Goal: Transaction & Acquisition: Purchase product/service

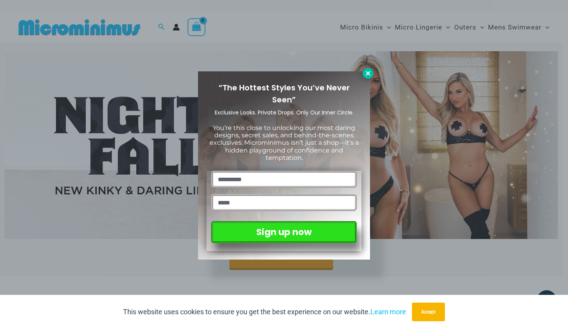
click at [368, 72] on icon at bounding box center [368, 73] width 7 height 7
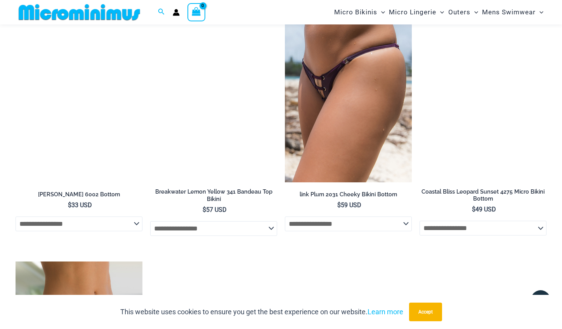
scroll to position [1558, 0]
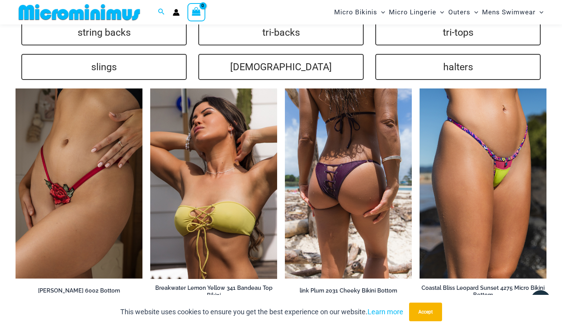
click at [352, 133] on img at bounding box center [348, 184] width 127 height 191
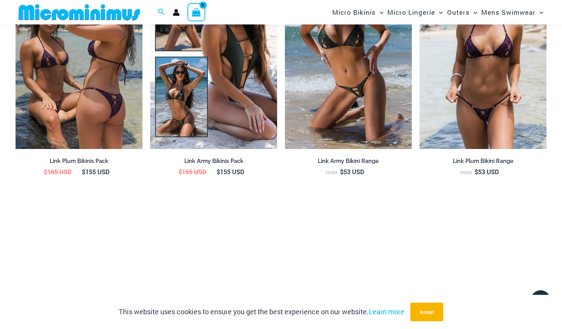
scroll to position [667, 0]
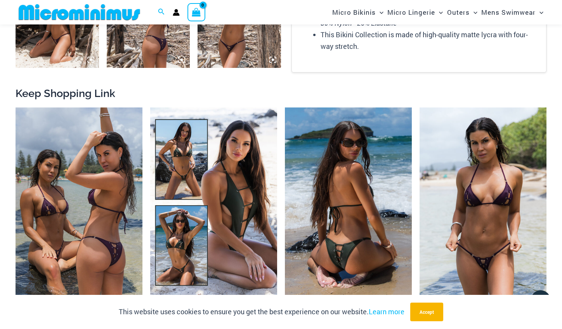
click at [336, 134] on img at bounding box center [348, 203] width 127 height 191
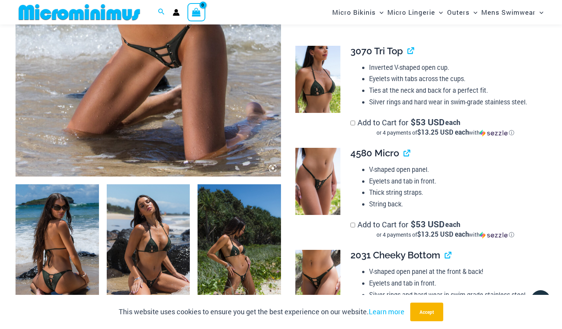
scroll to position [344, 0]
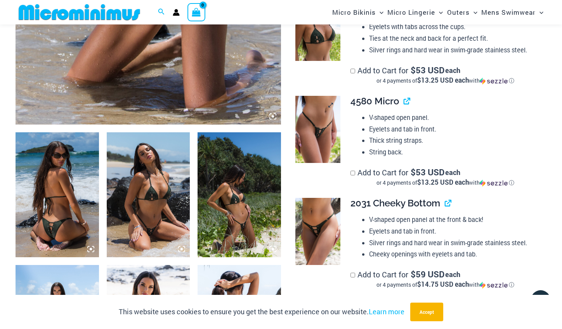
click at [321, 114] on img at bounding box center [317, 129] width 45 height 67
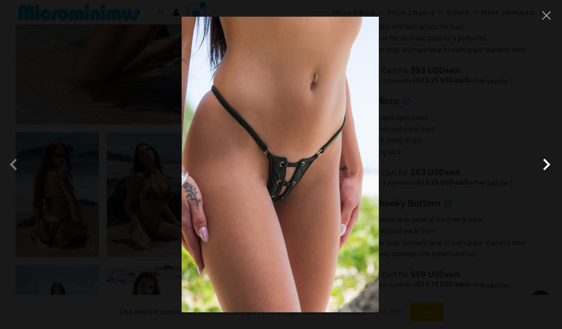
click at [546, 164] on span at bounding box center [546, 164] width 23 height 23
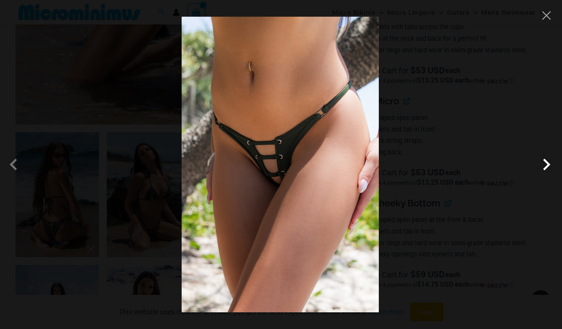
click at [546, 163] on span at bounding box center [546, 164] width 23 height 23
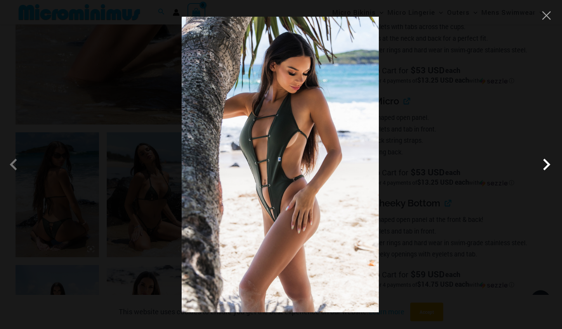
click at [546, 163] on span at bounding box center [546, 164] width 23 height 23
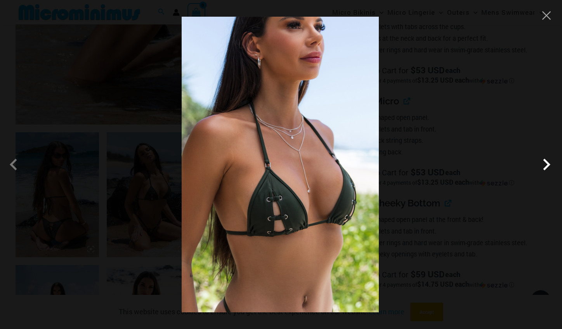
click at [545, 163] on span at bounding box center [546, 164] width 23 height 23
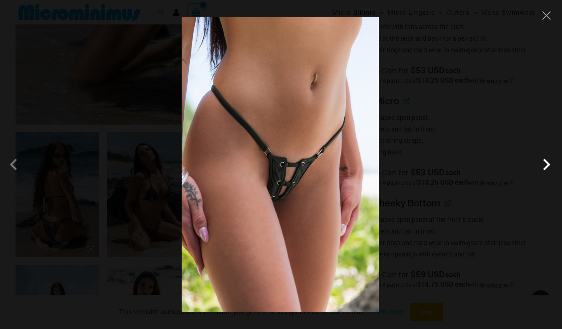
click at [545, 163] on span at bounding box center [546, 164] width 23 height 23
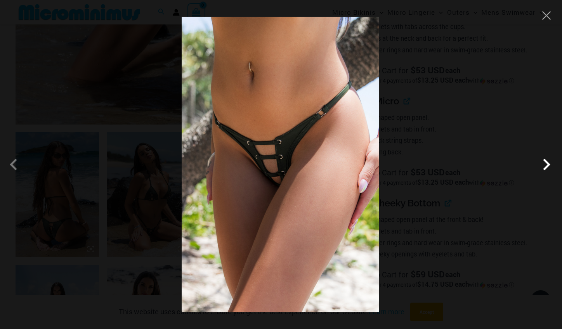
click at [545, 163] on span at bounding box center [546, 164] width 23 height 23
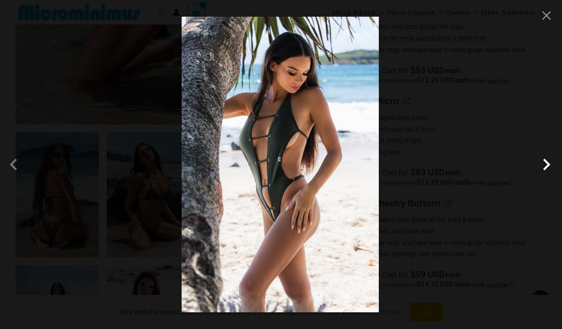
click at [545, 163] on span at bounding box center [546, 164] width 23 height 23
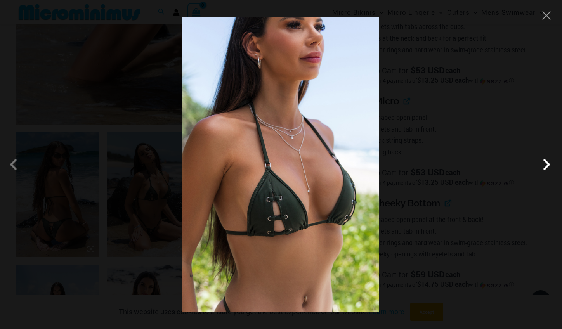
click at [545, 164] on span at bounding box center [546, 164] width 23 height 23
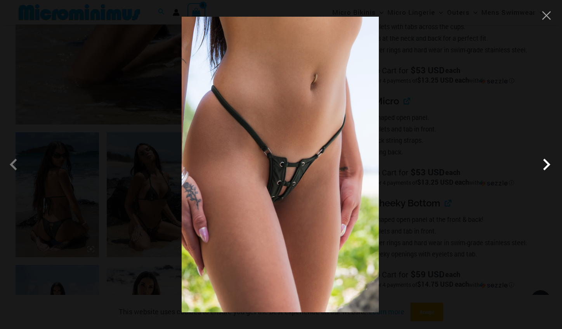
click at [545, 164] on span at bounding box center [546, 164] width 23 height 23
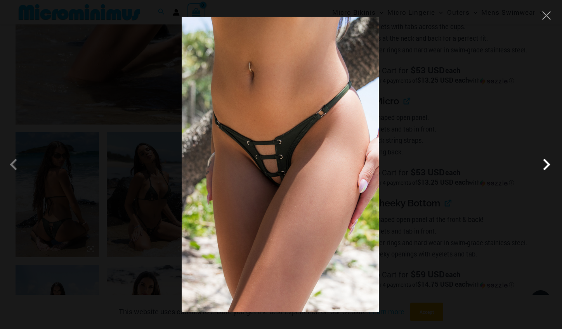
click at [545, 164] on span at bounding box center [546, 164] width 23 height 23
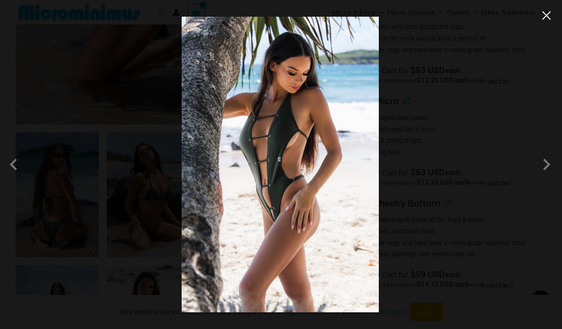
click at [547, 18] on button "Close" at bounding box center [547, 16] width 12 height 12
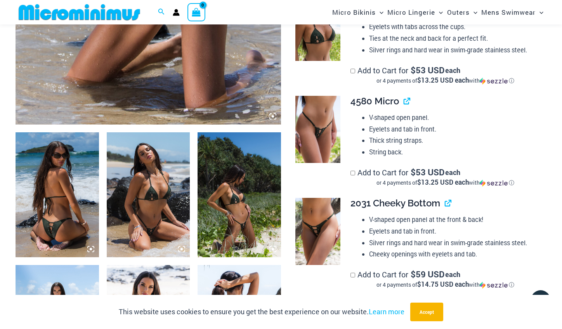
click at [50, 205] on img at bounding box center [57, 194] width 83 height 125
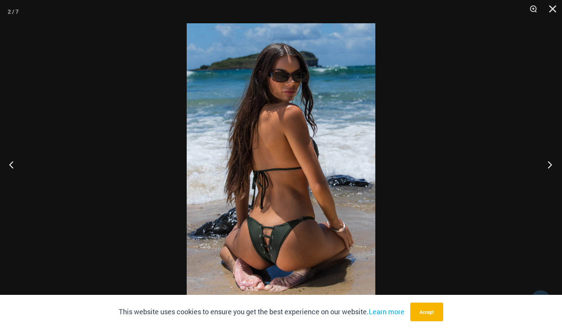
click at [551, 170] on button "Next" at bounding box center [547, 164] width 29 height 39
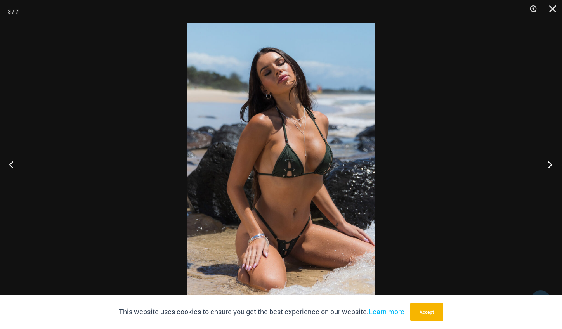
click at [550, 163] on button "Next" at bounding box center [547, 164] width 29 height 39
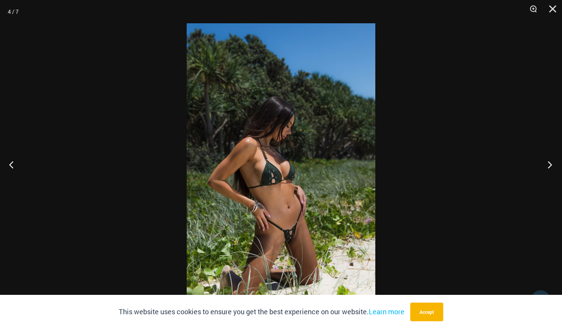
click at [550, 163] on button "Next" at bounding box center [547, 164] width 29 height 39
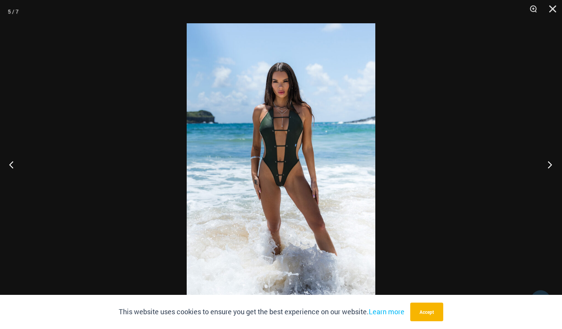
click at [550, 163] on button "Next" at bounding box center [547, 164] width 29 height 39
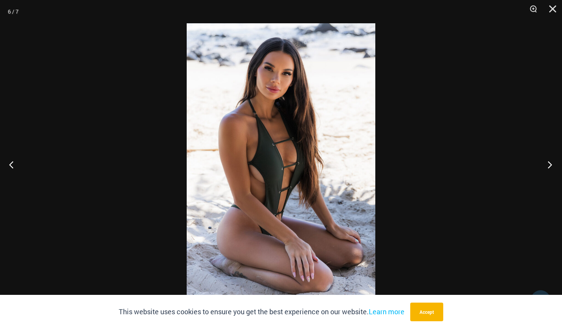
click at [550, 163] on button "Next" at bounding box center [547, 164] width 29 height 39
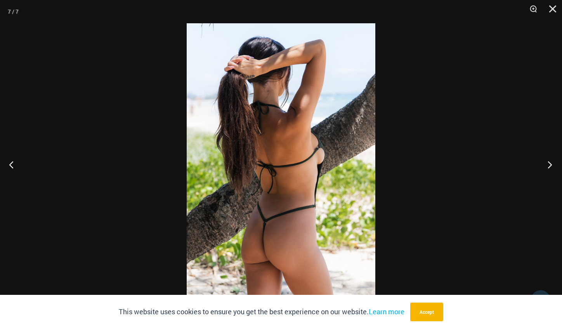
click at [549, 162] on button "Next" at bounding box center [547, 164] width 29 height 39
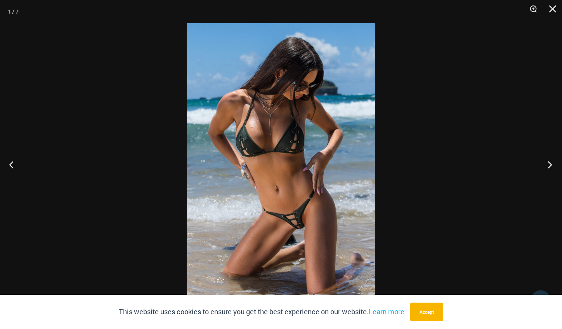
click at [549, 162] on button "Next" at bounding box center [547, 164] width 29 height 39
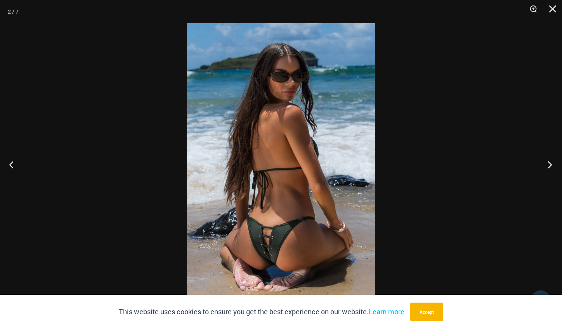
click at [549, 162] on button "Next" at bounding box center [547, 164] width 29 height 39
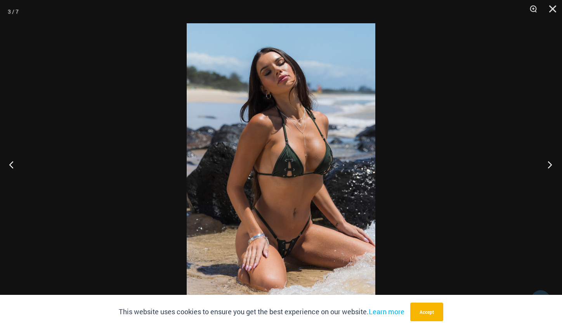
click at [549, 162] on button "Next" at bounding box center [547, 164] width 29 height 39
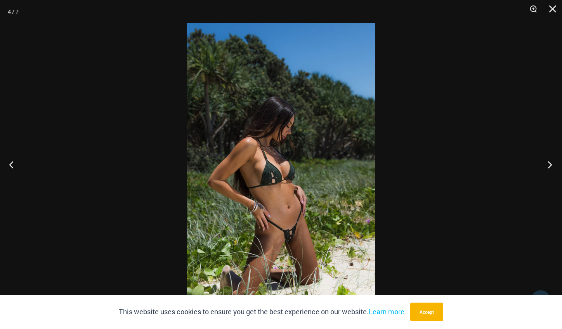
click at [549, 162] on button "Next" at bounding box center [547, 164] width 29 height 39
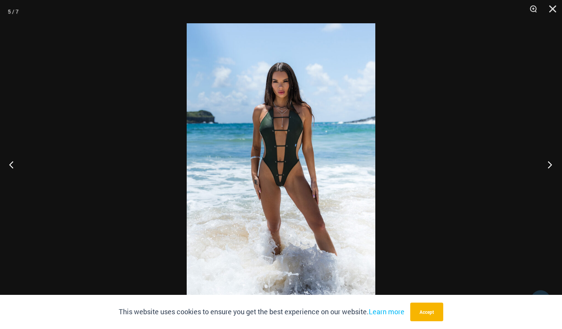
click at [549, 162] on button "Next" at bounding box center [547, 164] width 29 height 39
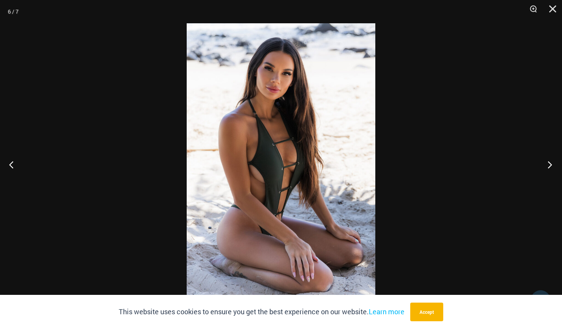
click at [549, 162] on button "Next" at bounding box center [547, 164] width 29 height 39
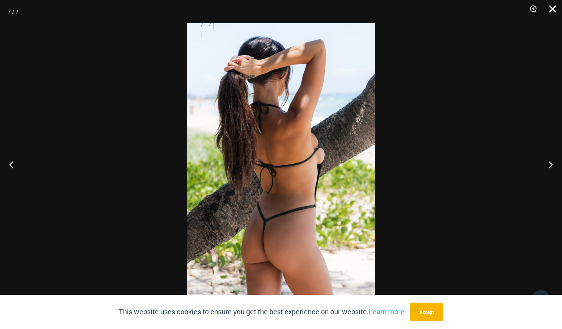
click at [552, 12] on button "Close" at bounding box center [549, 11] width 19 height 23
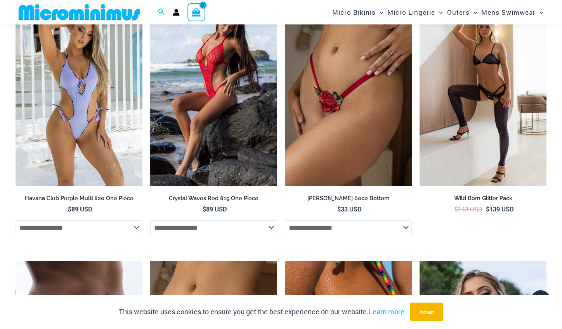
scroll to position [2134, 0]
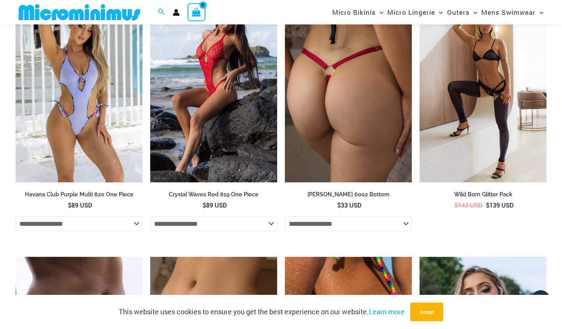
click at [332, 107] on img at bounding box center [348, 87] width 127 height 191
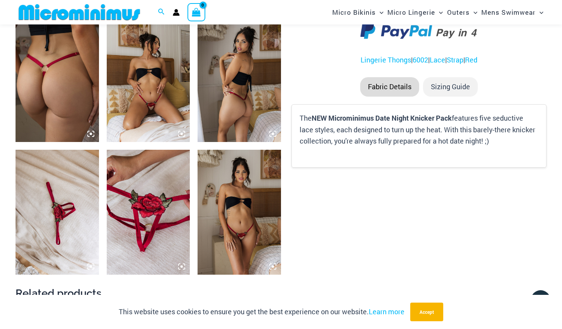
scroll to position [449, 0]
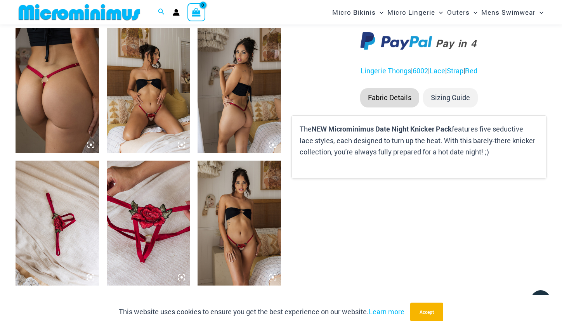
click at [157, 118] on img at bounding box center [148, 90] width 83 height 125
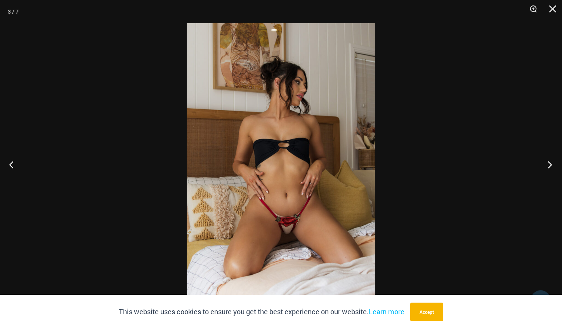
click at [550, 165] on button "Next" at bounding box center [547, 164] width 29 height 39
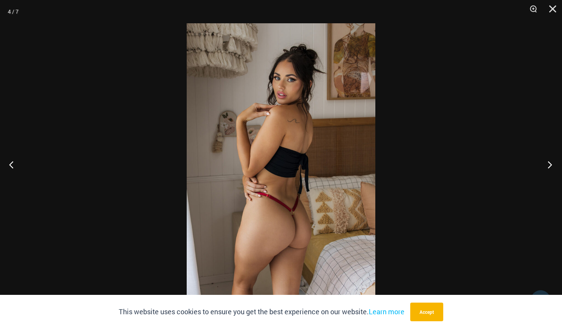
click at [550, 165] on button "Next" at bounding box center [547, 164] width 29 height 39
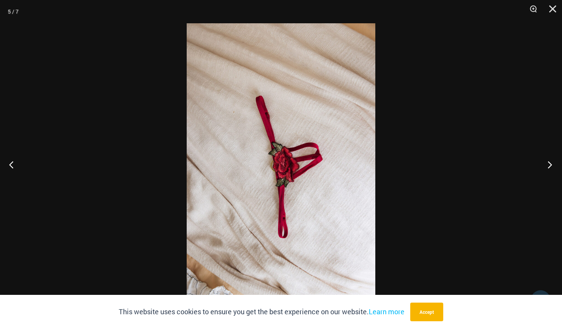
click at [549, 165] on button "Next" at bounding box center [547, 164] width 29 height 39
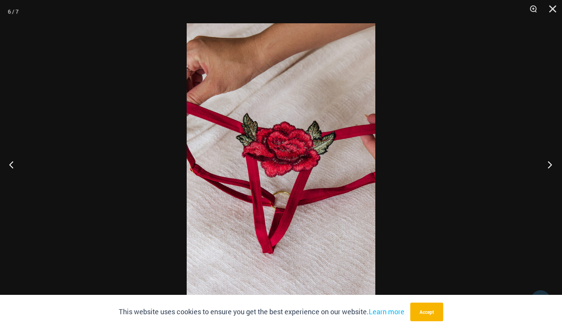
click at [550, 165] on button "Next" at bounding box center [547, 164] width 29 height 39
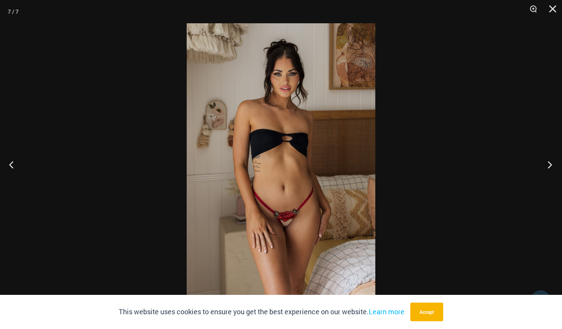
click at [551, 165] on button "Next" at bounding box center [547, 164] width 29 height 39
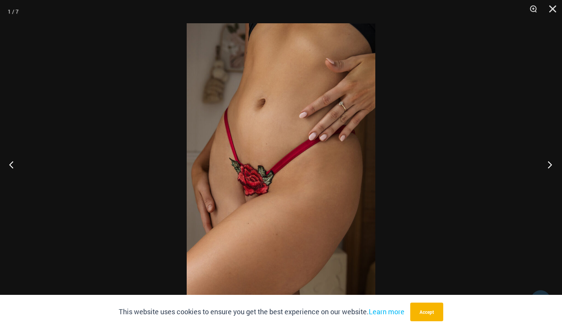
click at [551, 165] on button "Next" at bounding box center [547, 164] width 29 height 39
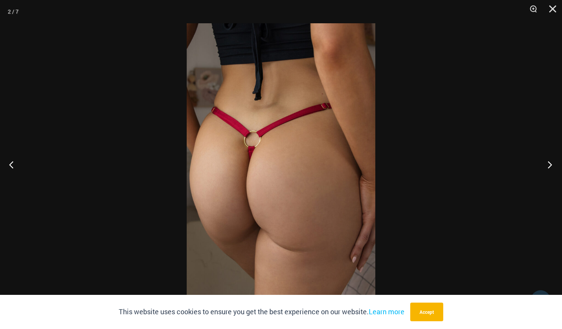
click at [551, 165] on button "Next" at bounding box center [547, 164] width 29 height 39
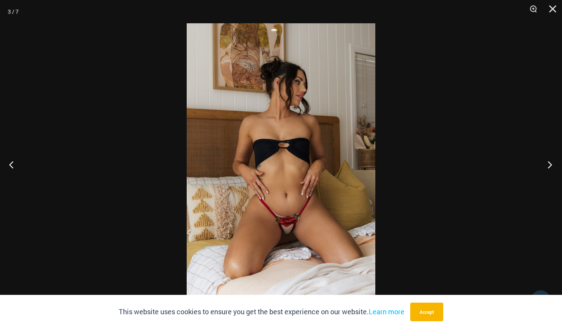
click at [551, 165] on button "Next" at bounding box center [547, 164] width 29 height 39
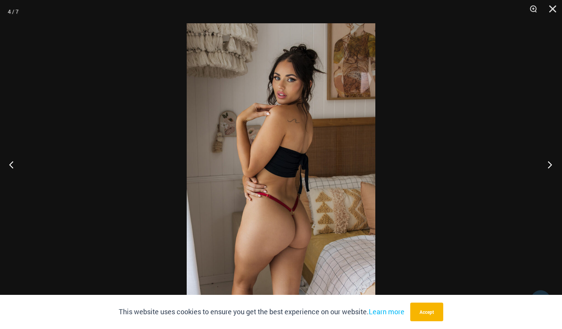
click at [551, 165] on button "Next" at bounding box center [547, 164] width 29 height 39
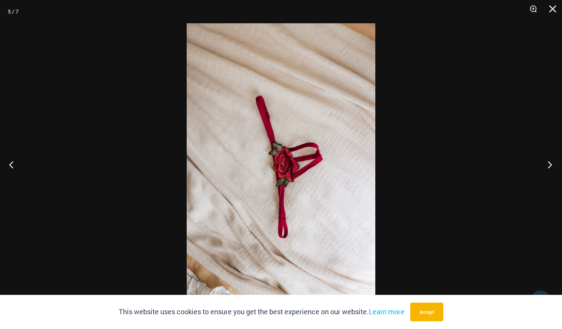
click at [551, 165] on button "Next" at bounding box center [547, 164] width 29 height 39
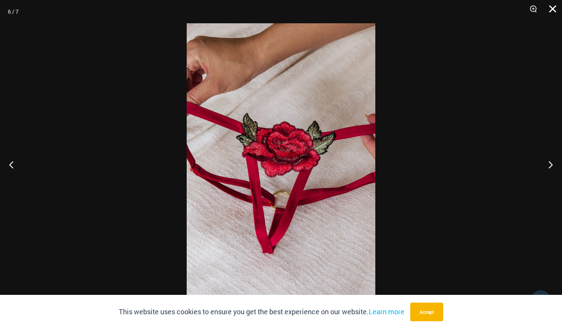
click at [553, 10] on button "Close" at bounding box center [549, 11] width 19 height 23
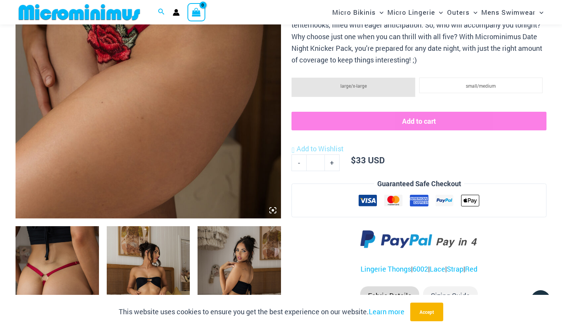
scroll to position [0, 0]
